Goal: Information Seeking & Learning: Learn about a topic

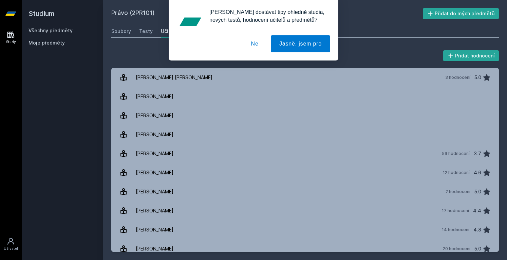
click at [74, 31] on div "[PERSON_NAME] dostávat tipy ohledně studia, nových testů, hodnocení učitelů a p…" at bounding box center [253, 30] width 507 height 60
click at [255, 38] on button "Ne" at bounding box center [255, 43] width 24 height 17
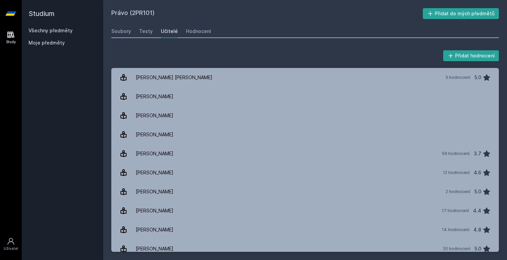
click at [54, 30] on link "Všechny předměty" at bounding box center [51, 31] width 44 height 6
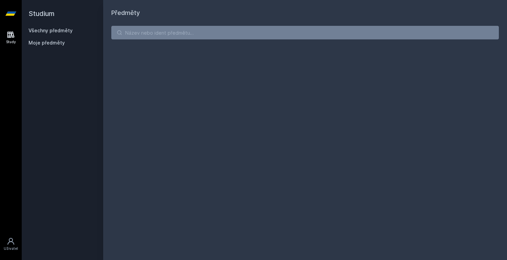
click at [54, 30] on link "Všechny předměty" at bounding box center [51, 31] width 44 height 6
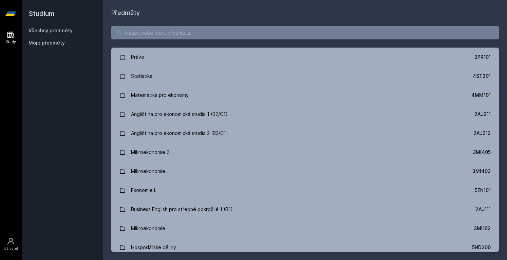
click at [130, 29] on input "search" at bounding box center [305, 33] width 388 height 14
paste input "1VF343"
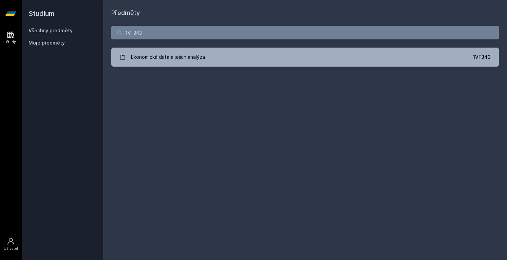
type input "1VF343"
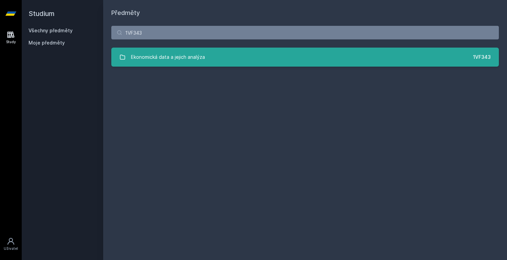
click at [154, 57] on div "Ekonomická data a jejich analýza" at bounding box center [168, 57] width 74 height 14
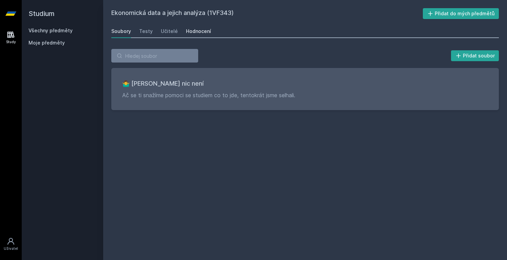
click at [193, 31] on div "Hodnocení" at bounding box center [198, 31] width 25 height 7
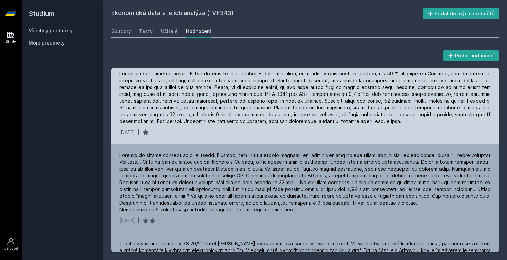
scroll to position [6, 0]
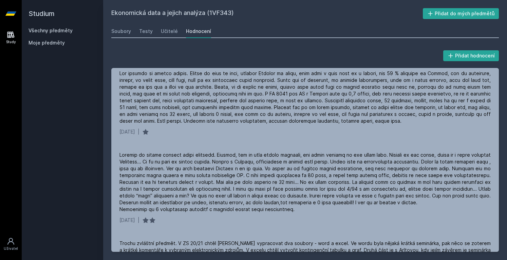
click at [45, 29] on link "Všechny předměty" at bounding box center [51, 31] width 44 height 6
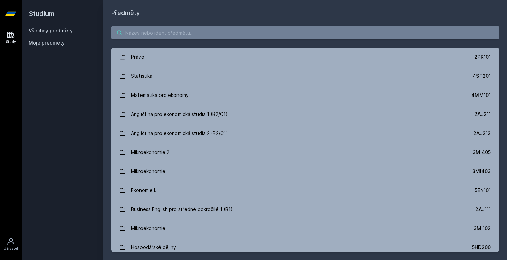
click at [143, 27] on input "search" at bounding box center [305, 33] width 388 height 14
paste input "1BP335"
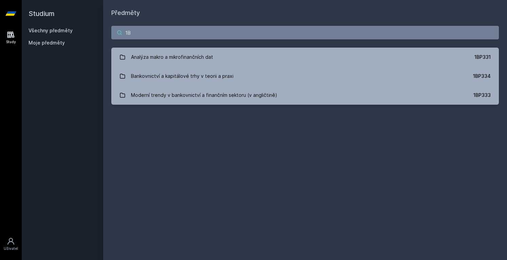
type input "1"
paste input "1VF336"
type input "1"
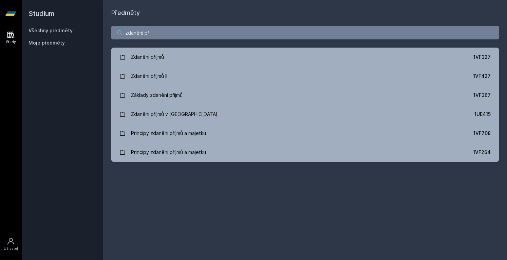
type input "zdanění př"
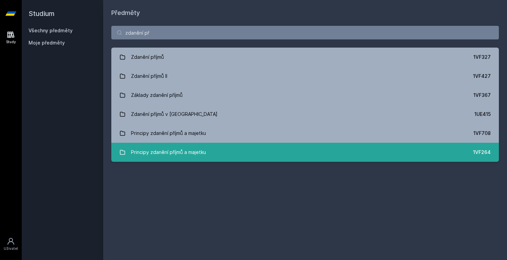
click at [243, 145] on link "Principy zdanění příjmů a majetku 1VF264" at bounding box center [305, 152] width 388 height 19
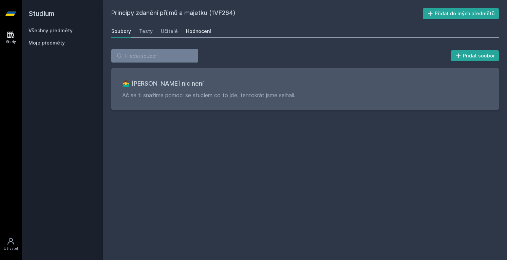
click at [204, 24] on link "Hodnocení" at bounding box center [198, 31] width 25 height 14
click at [132, 63] on div "Přidat soubor 🤷‍♂️ Tady bohužel nic není Ač se ti snažíme pomoci se studiem co …" at bounding box center [305, 79] width 388 height 61
click at [60, 29] on link "Všechny předměty" at bounding box center [51, 31] width 44 height 6
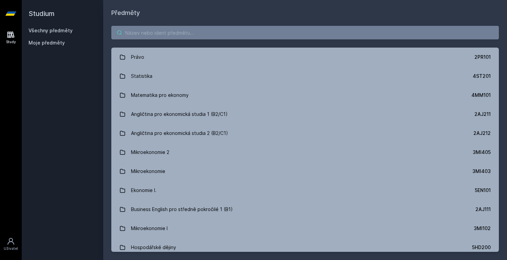
click at [135, 30] on input "search" at bounding box center [305, 33] width 388 height 14
paste input "1BP320"
type input "1BP320"
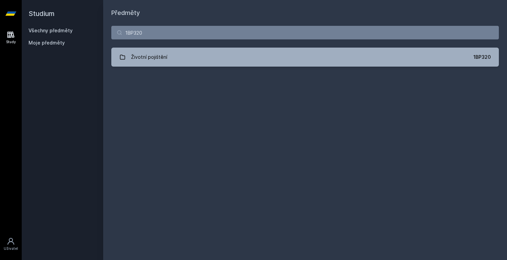
click at [140, 44] on div "1BP320 Životní pojištění 1BP320 Jejda, něco se pokazilo." at bounding box center [305, 46] width 404 height 57
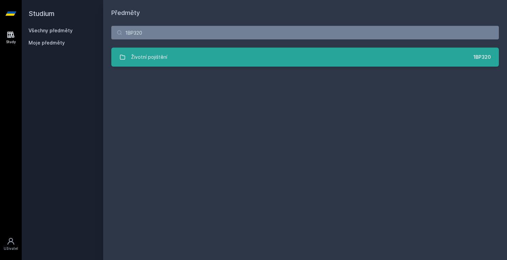
click at [144, 64] on link "Životní pojištění 1BP320" at bounding box center [305, 57] width 388 height 19
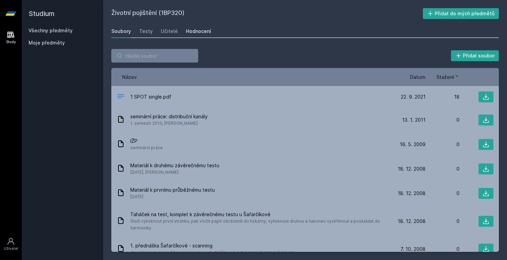
click at [200, 32] on div "Hodnocení" at bounding box center [198, 31] width 25 height 7
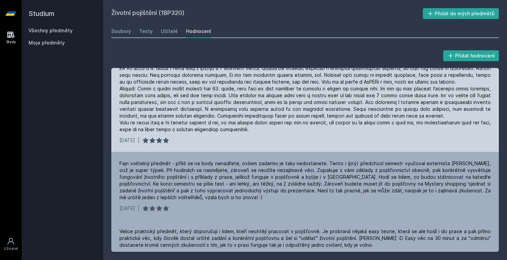
scroll to position [28, 0]
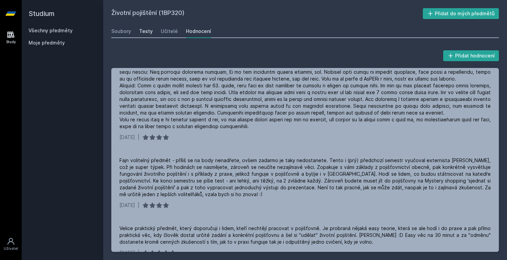
click at [143, 30] on div "Testy" at bounding box center [146, 31] width 14 height 7
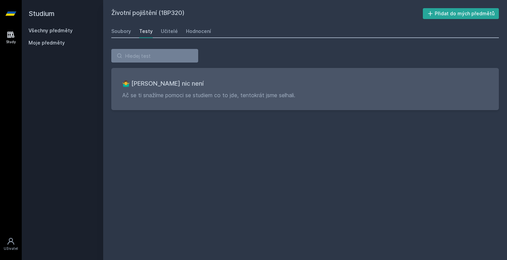
click at [158, 29] on div "Soubory Testy Učitelé Hodnocení" at bounding box center [305, 31] width 388 height 14
click at [204, 31] on div "Hodnocení" at bounding box center [198, 31] width 25 height 7
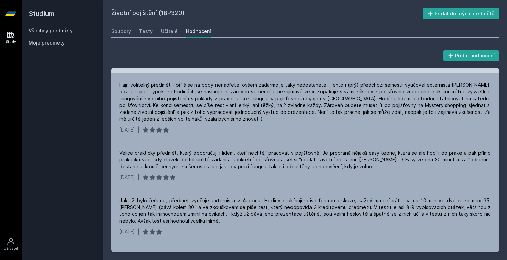
scroll to position [104, 0]
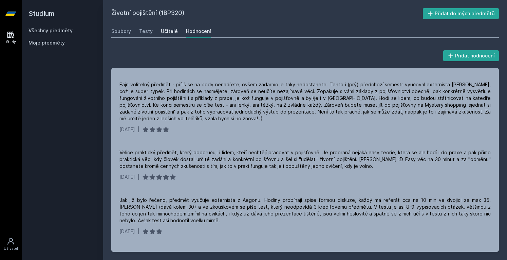
click at [163, 29] on div "Učitelé" at bounding box center [169, 31] width 17 height 7
